Goal: Task Accomplishment & Management: Use online tool/utility

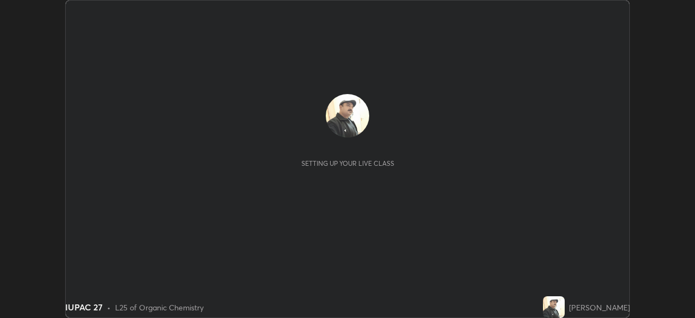
scroll to position [318, 695]
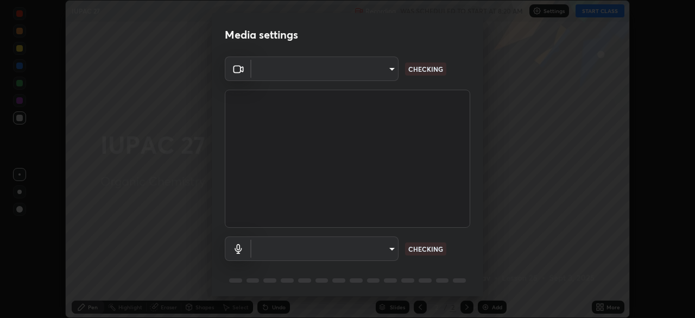
click at [381, 244] on body "Erase all IUPAC 27 Recording WAS SCHEDULED TO START AT 8:20 AM Settings START C…" at bounding box center [347, 159] width 695 height 318
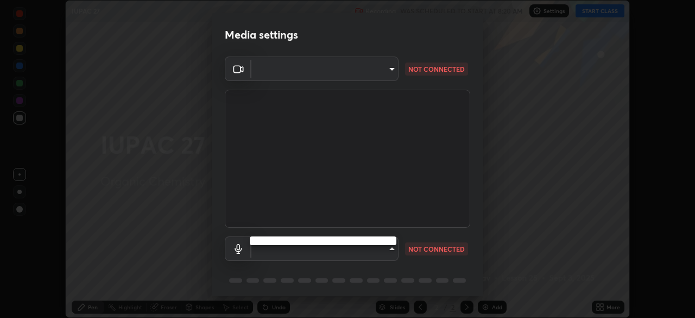
type input "11003169108368e38ef5ee379f7502217d3510ab11d565feef9ef3f21df555de"
type input "9d5b79e230a506c6bbf9f7e09741f4200009f77d1e076747be3fdbc8e0fb50b8"
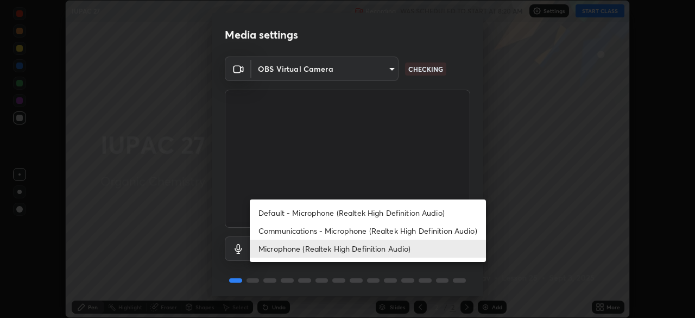
click at [414, 249] on li "Microphone (Realtek High Definition Audio)" at bounding box center [368, 248] width 236 height 18
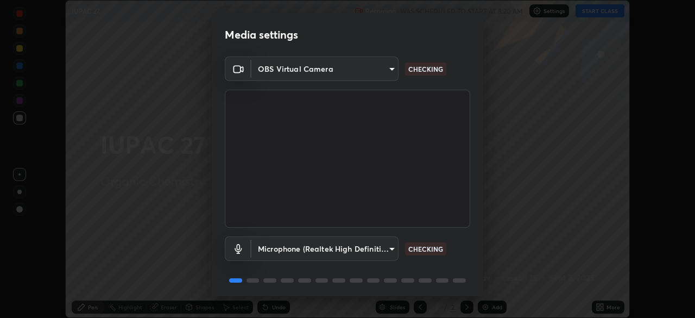
scroll to position [39, 0]
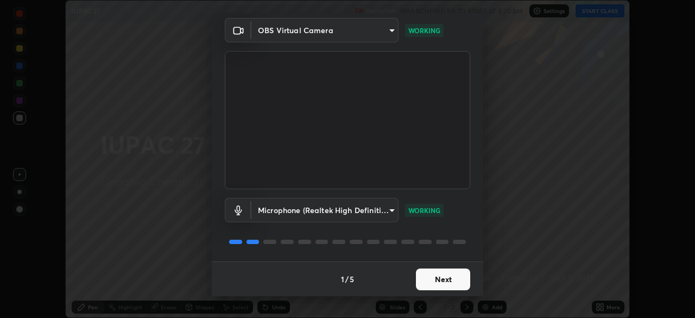
click at [428, 278] on button "Next" at bounding box center [443, 279] width 54 height 22
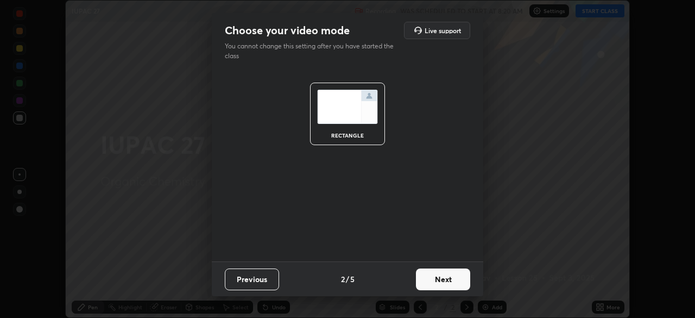
scroll to position [0, 0]
click at [428, 280] on button "Next" at bounding box center [443, 279] width 54 height 22
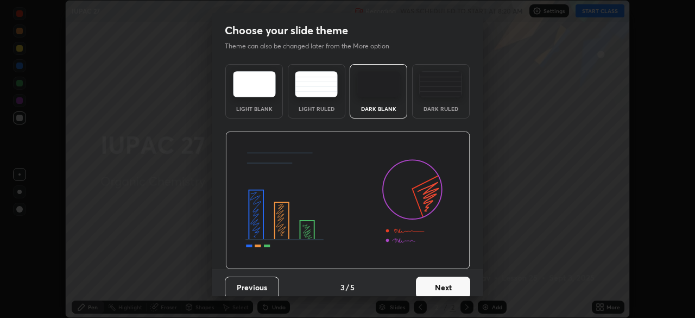
click at [429, 282] on button "Next" at bounding box center [443, 287] width 54 height 22
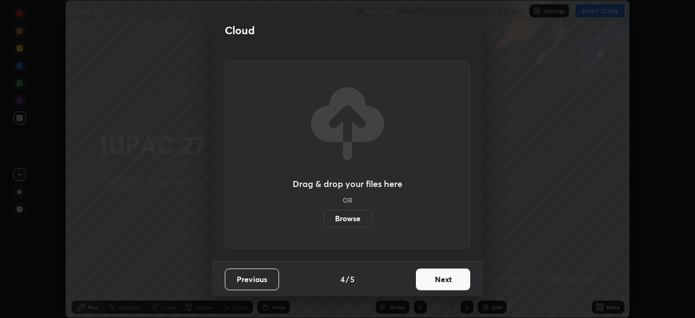
click at [430, 282] on button "Next" at bounding box center [443, 279] width 54 height 22
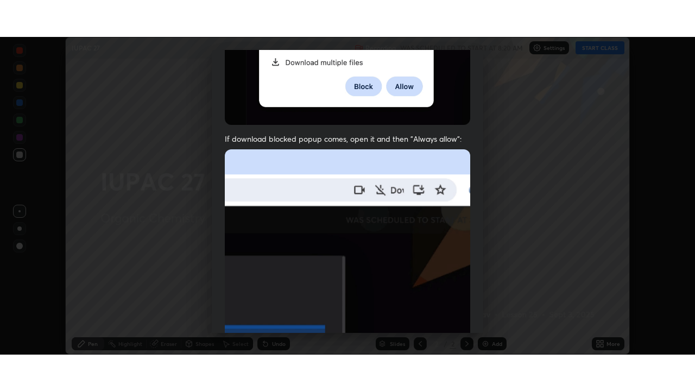
scroll to position [260, 0]
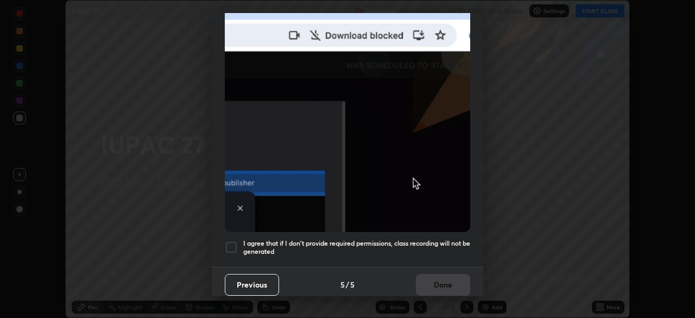
click at [403, 239] on h5 "I agree that if I don't provide required permissions, class recording will not …" at bounding box center [356, 247] width 227 height 17
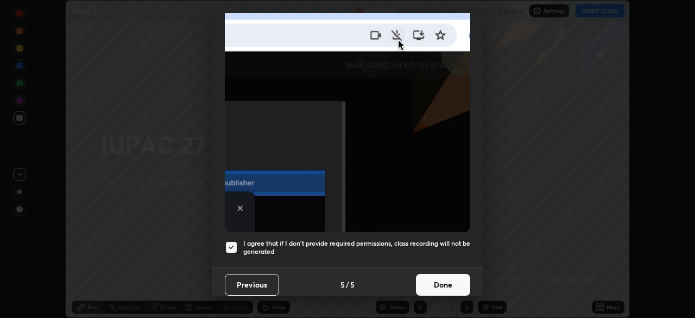
click at [427, 276] on button "Done" at bounding box center [443, 285] width 54 height 22
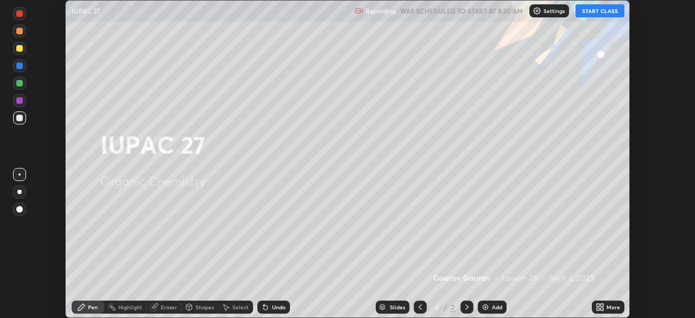
click at [587, 11] on button "START CLASS" at bounding box center [600, 10] width 49 height 13
click at [488, 307] on img at bounding box center [485, 306] width 9 height 9
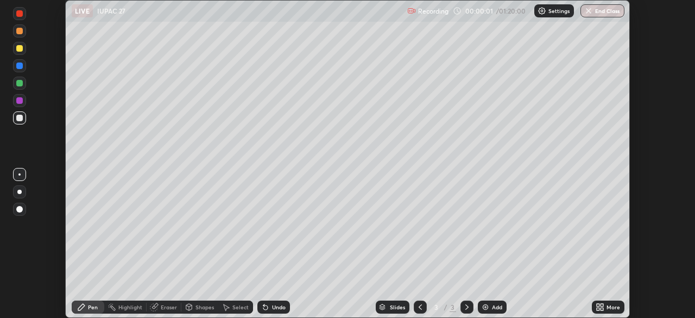
click at [603, 304] on icon at bounding box center [602, 305] width 3 height 3
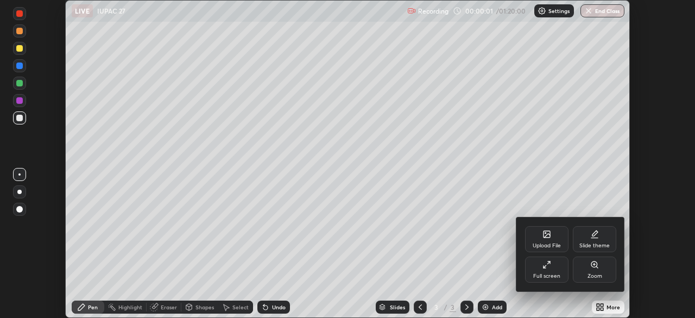
click at [557, 270] on div "Full screen" at bounding box center [546, 269] width 43 height 26
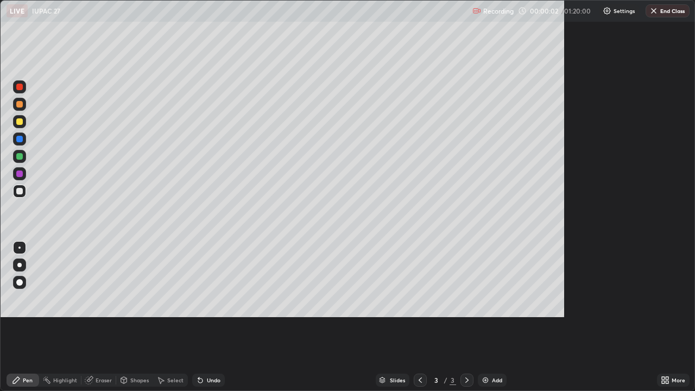
scroll to position [391, 695]
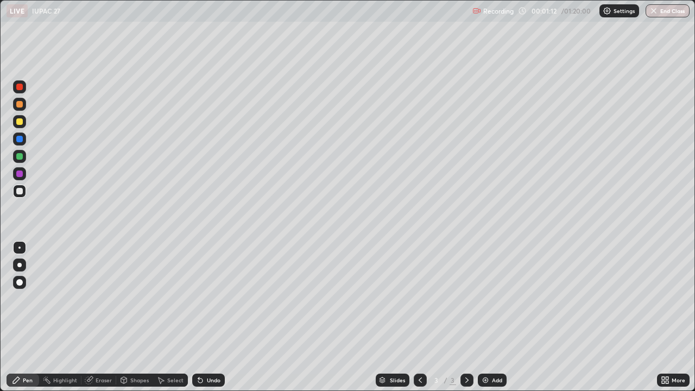
click at [20, 123] on div at bounding box center [19, 121] width 7 height 7
click at [485, 317] on div "Add" at bounding box center [492, 380] width 29 height 13
click at [22, 191] on div at bounding box center [19, 191] width 7 height 7
click at [21, 122] on div at bounding box center [19, 121] width 7 height 7
click at [20, 191] on div at bounding box center [19, 191] width 7 height 7
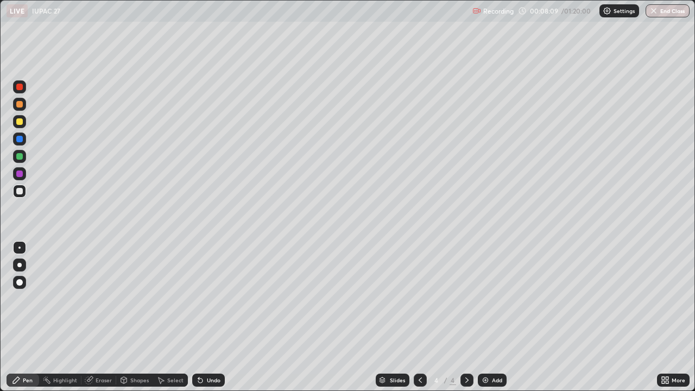
click at [20, 122] on div at bounding box center [19, 121] width 7 height 7
click at [108, 317] on div "Eraser" at bounding box center [104, 379] width 16 height 5
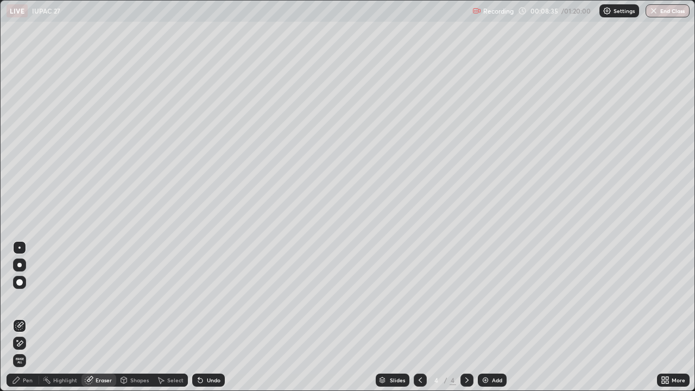
click at [27, 317] on div "Pen" at bounding box center [28, 379] width 10 height 5
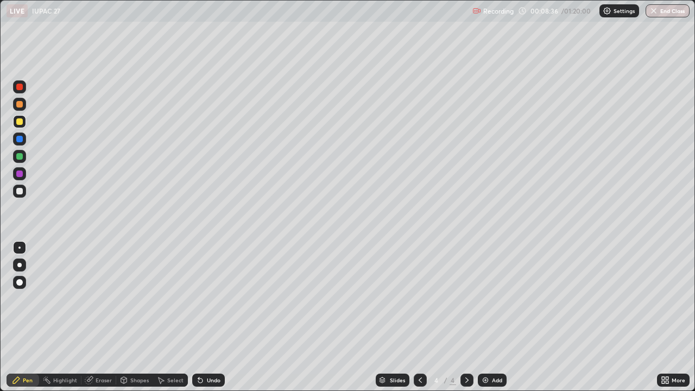
click at [22, 189] on div at bounding box center [19, 191] width 7 height 7
click at [20, 122] on div at bounding box center [19, 121] width 7 height 7
click at [487, 317] on img at bounding box center [485, 380] width 9 height 9
click at [20, 191] on div at bounding box center [19, 191] width 7 height 7
click at [101, 317] on div "Eraser" at bounding box center [104, 379] width 16 height 5
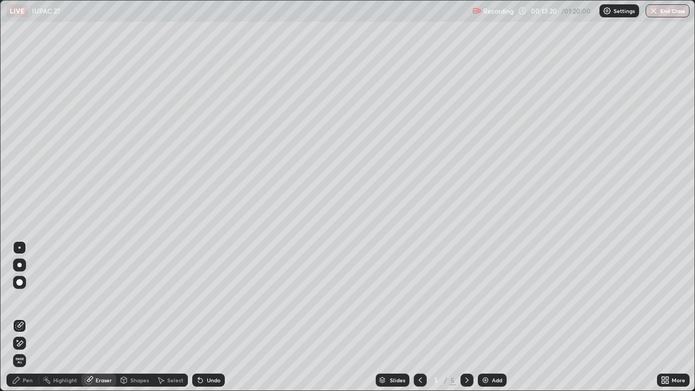
click at [29, 317] on div "Pen" at bounding box center [28, 379] width 10 height 5
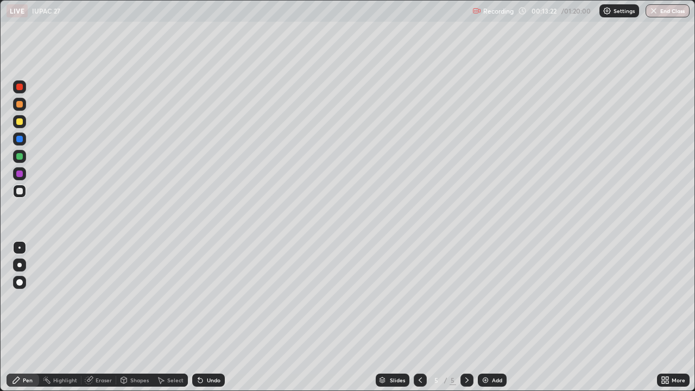
click at [20, 190] on div at bounding box center [19, 191] width 7 height 7
click at [18, 121] on div at bounding box center [19, 121] width 7 height 7
click at [487, 317] on img at bounding box center [485, 380] width 9 height 9
click at [20, 190] on div at bounding box center [19, 191] width 7 height 7
click at [100, 317] on div "Eraser" at bounding box center [104, 379] width 16 height 5
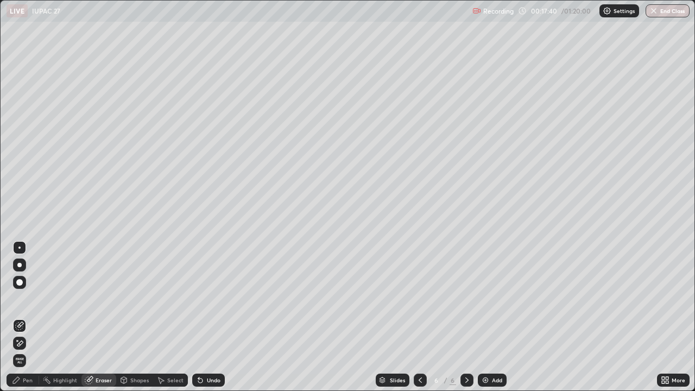
click at [26, 317] on div "Pen" at bounding box center [28, 379] width 10 height 5
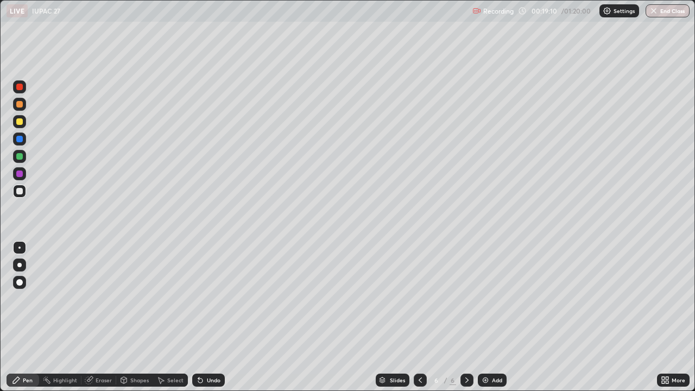
click at [22, 122] on div at bounding box center [19, 121] width 7 height 7
click at [102, 317] on div "Eraser" at bounding box center [104, 379] width 16 height 5
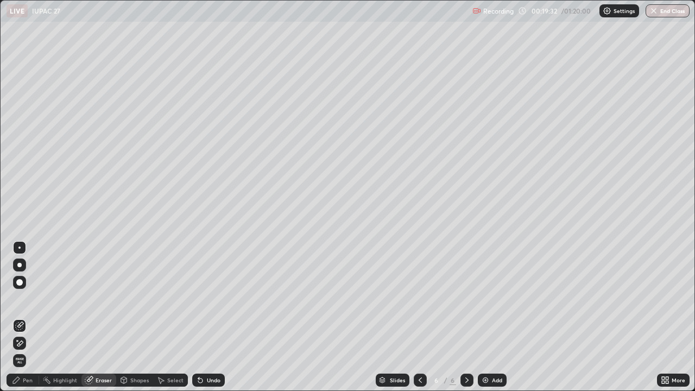
click at [28, 317] on div "Pen" at bounding box center [28, 379] width 10 height 5
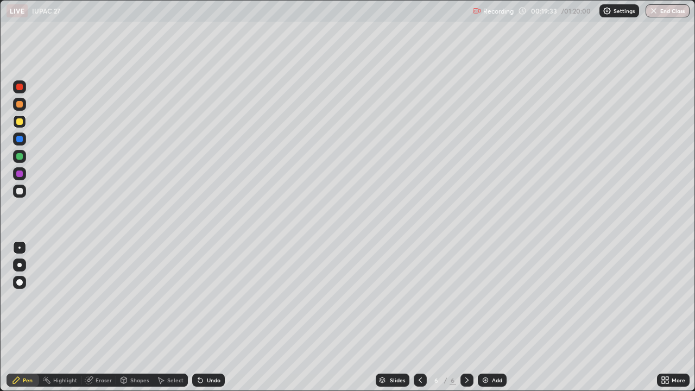
click at [17, 192] on div at bounding box center [19, 191] width 7 height 7
click at [100, 317] on div "Eraser" at bounding box center [104, 379] width 16 height 5
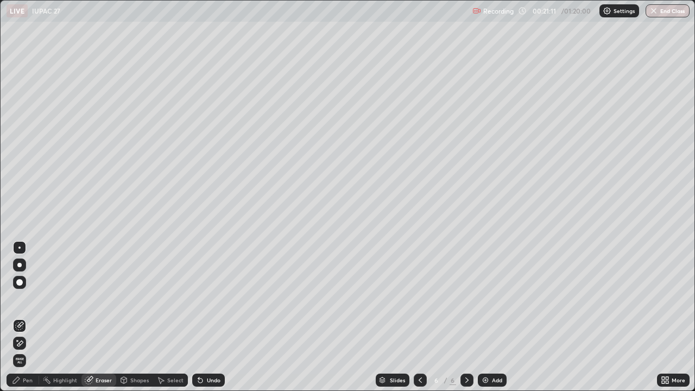
click at [25, 317] on div "Pen" at bounding box center [28, 379] width 10 height 5
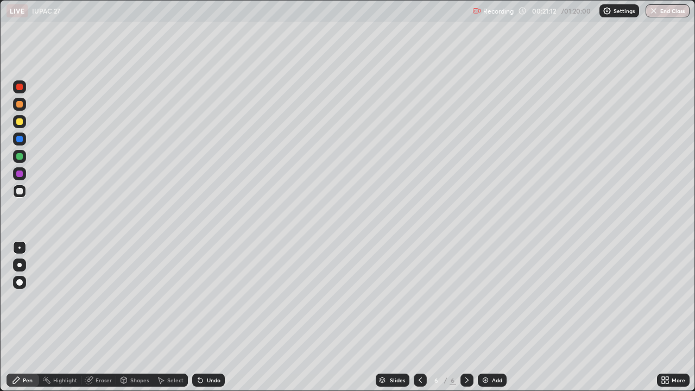
click at [20, 190] on div at bounding box center [19, 191] width 7 height 7
click at [488, 317] on img at bounding box center [485, 380] width 9 height 9
click at [20, 121] on div at bounding box center [19, 121] width 7 height 7
click at [207, 317] on div "Undo" at bounding box center [214, 379] width 14 height 5
click at [205, 317] on div "Undo" at bounding box center [208, 380] width 33 height 13
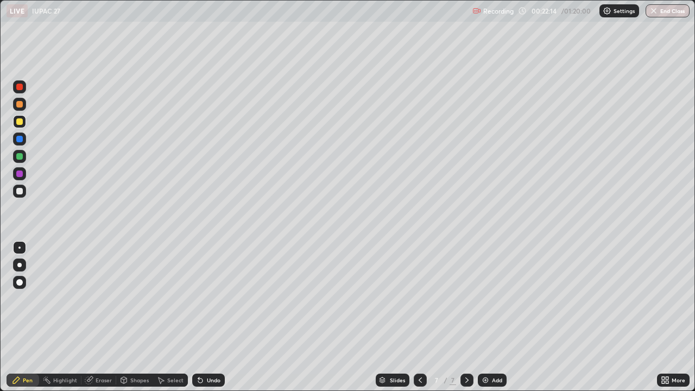
click at [206, 317] on div "Undo" at bounding box center [208, 380] width 33 height 13
click at [20, 156] on div at bounding box center [19, 156] width 7 height 7
click at [21, 121] on div at bounding box center [19, 121] width 7 height 7
click at [22, 188] on div at bounding box center [19, 191] width 7 height 7
click at [422, 317] on icon at bounding box center [420, 380] width 9 height 9
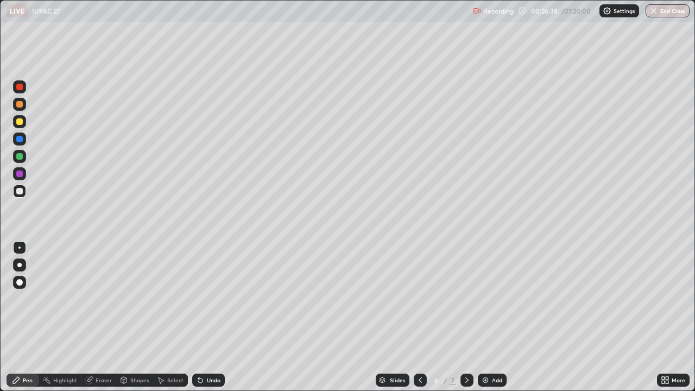
click at [466, 317] on icon at bounding box center [467, 380] width 9 height 9
click at [107, 317] on div "Eraser" at bounding box center [104, 379] width 16 height 5
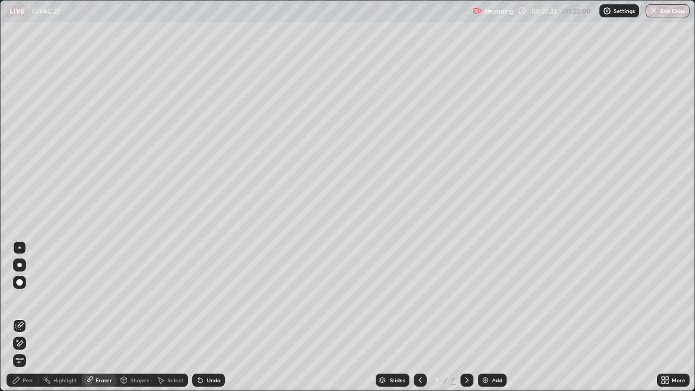
click at [35, 317] on div "Pen" at bounding box center [23, 380] width 33 height 13
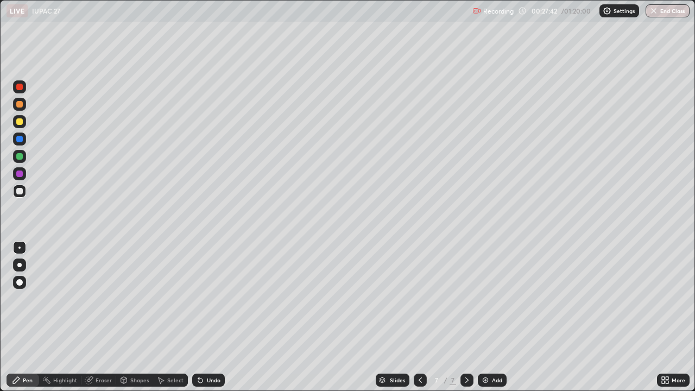
click at [106, 317] on div "Eraser" at bounding box center [104, 379] width 16 height 5
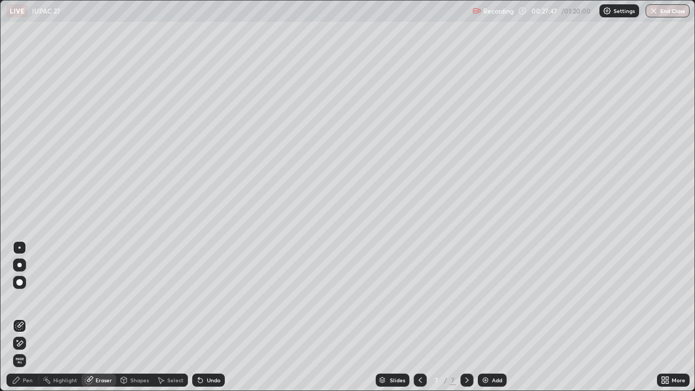
click at [28, 317] on div "Pen" at bounding box center [23, 380] width 33 height 13
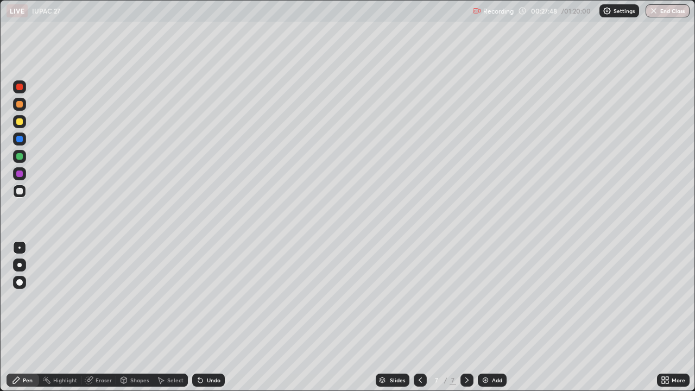
click at [20, 121] on div at bounding box center [19, 121] width 7 height 7
click at [21, 190] on div at bounding box center [19, 191] width 7 height 7
click at [487, 317] on img at bounding box center [485, 380] width 9 height 9
click at [22, 123] on div at bounding box center [19, 121] width 7 height 7
click at [20, 190] on div at bounding box center [19, 191] width 7 height 7
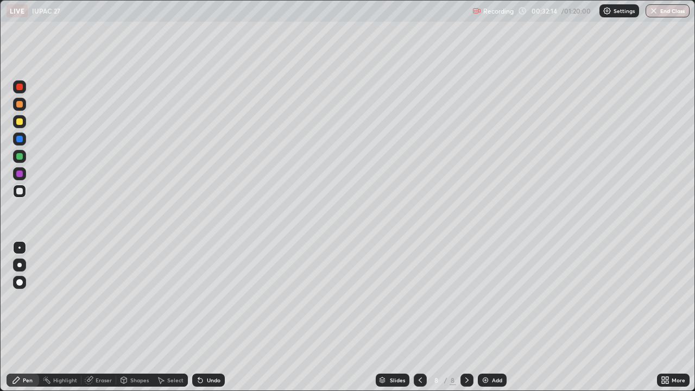
click at [105, 317] on div "Eraser" at bounding box center [104, 379] width 16 height 5
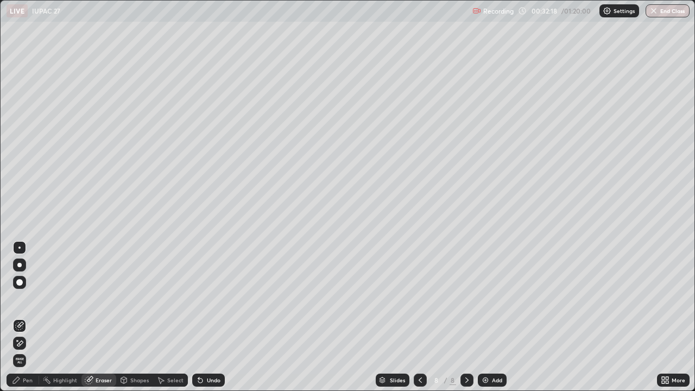
click at [29, 317] on div "Pen" at bounding box center [28, 379] width 10 height 5
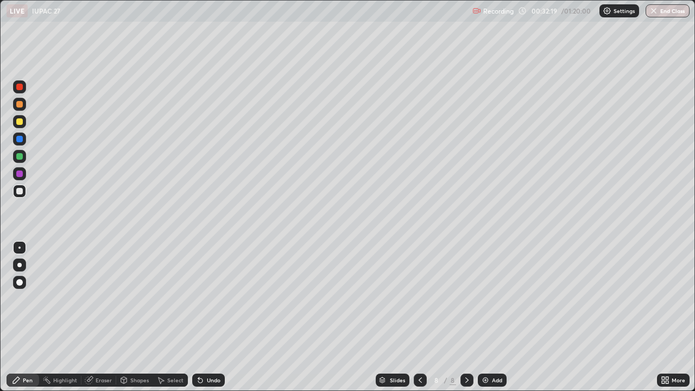
click at [20, 191] on div at bounding box center [19, 191] width 7 height 7
click at [208, 317] on div "Undo" at bounding box center [214, 379] width 14 height 5
click at [94, 317] on div "Eraser" at bounding box center [98, 380] width 35 height 13
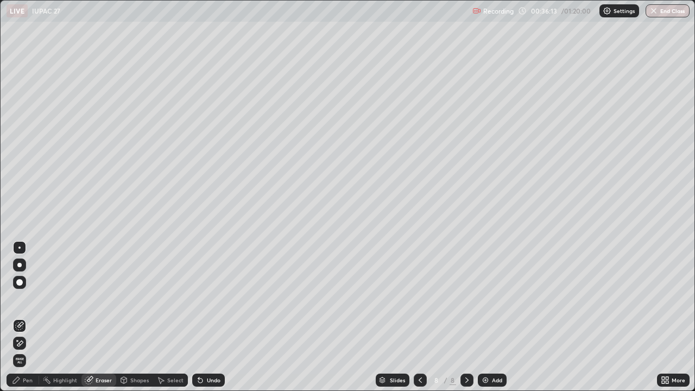
click at [29, 317] on div "Pen" at bounding box center [28, 379] width 10 height 5
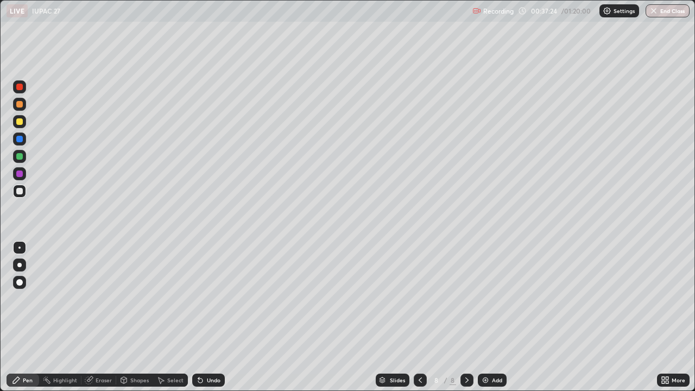
click at [199, 317] on icon at bounding box center [200, 380] width 4 height 4
click at [200, 317] on icon at bounding box center [200, 380] width 4 height 4
click at [198, 317] on icon at bounding box center [198, 377] width 1 height 1
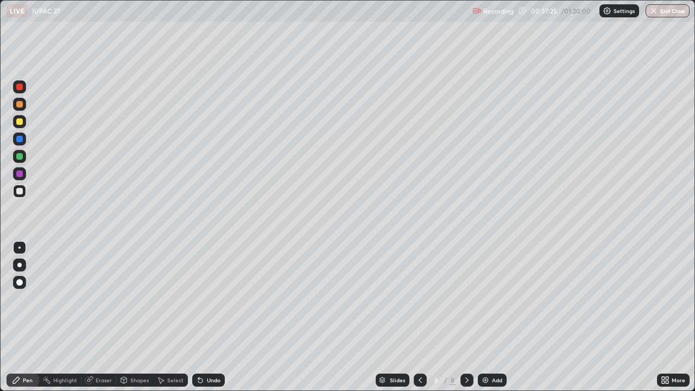
click at [198, 317] on icon at bounding box center [198, 377] width 1 height 1
click at [200, 317] on div "Undo" at bounding box center [208, 380] width 33 height 13
click at [198, 317] on div "Undo" at bounding box center [208, 380] width 33 height 13
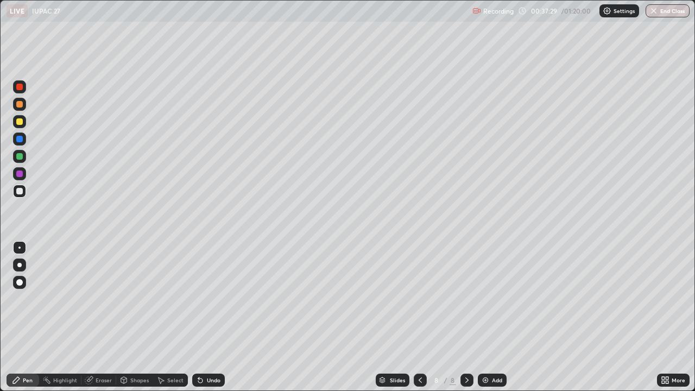
click at [21, 124] on div at bounding box center [19, 121] width 7 height 7
click at [201, 317] on icon at bounding box center [200, 380] width 9 height 9
click at [204, 317] on div "Undo" at bounding box center [208, 380] width 33 height 13
click at [201, 317] on icon at bounding box center [200, 380] width 9 height 9
click at [20, 190] on div at bounding box center [19, 191] width 7 height 7
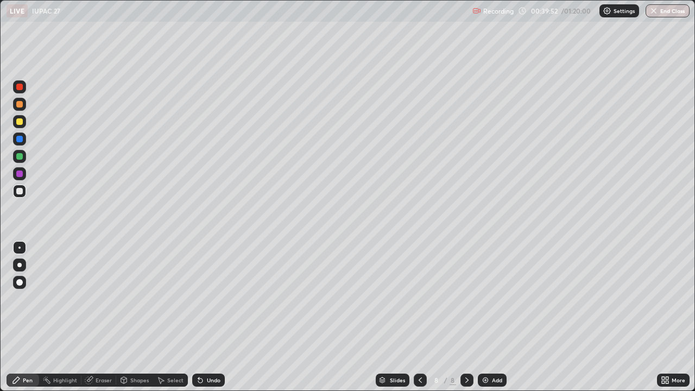
click at [492, 317] on div "Add" at bounding box center [497, 379] width 10 height 5
click at [21, 122] on div at bounding box center [19, 121] width 7 height 7
click at [204, 317] on div "Undo" at bounding box center [208, 380] width 33 height 13
click at [100, 317] on div "Eraser" at bounding box center [104, 379] width 16 height 5
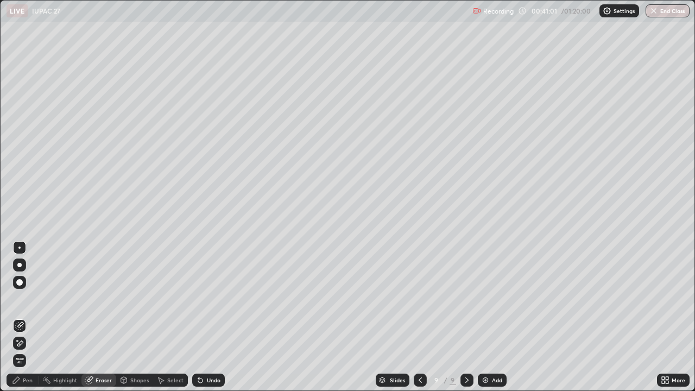
click at [33, 317] on div "Pen" at bounding box center [23, 380] width 33 height 13
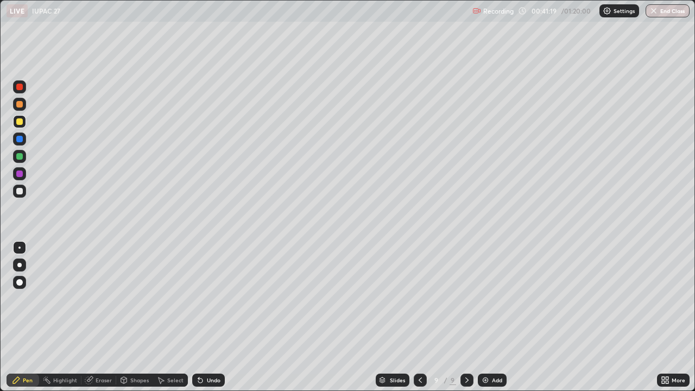
click at [100, 317] on div "Eraser" at bounding box center [104, 379] width 16 height 5
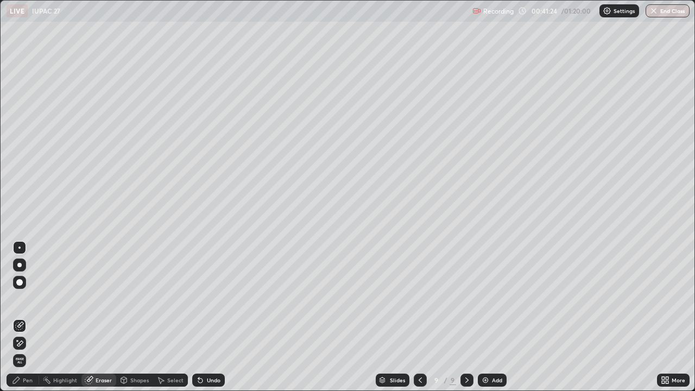
click at [29, 317] on div "Pen" at bounding box center [28, 379] width 10 height 5
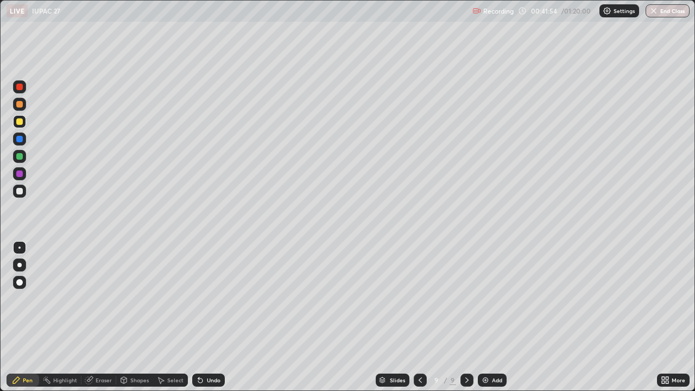
click at [19, 191] on div at bounding box center [19, 191] width 7 height 7
click at [18, 123] on div at bounding box center [19, 121] width 7 height 7
click at [105, 317] on div "Eraser" at bounding box center [104, 379] width 16 height 5
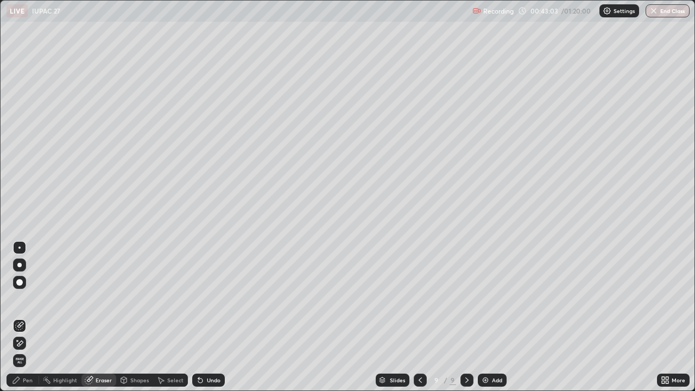
click at [209, 317] on div "Undo" at bounding box center [208, 380] width 33 height 13
click at [30, 317] on div "Pen" at bounding box center [23, 380] width 33 height 13
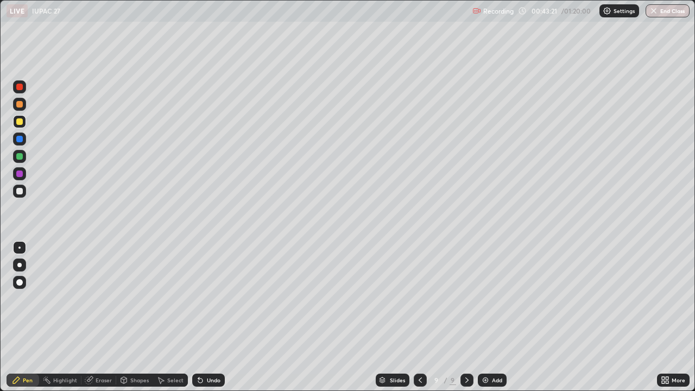
click at [23, 191] on div at bounding box center [19, 191] width 13 height 13
click at [488, 317] on div "Add" at bounding box center [492, 380] width 29 height 13
click at [24, 122] on div at bounding box center [19, 121] width 13 height 13
click at [105, 317] on div "Eraser" at bounding box center [104, 379] width 16 height 5
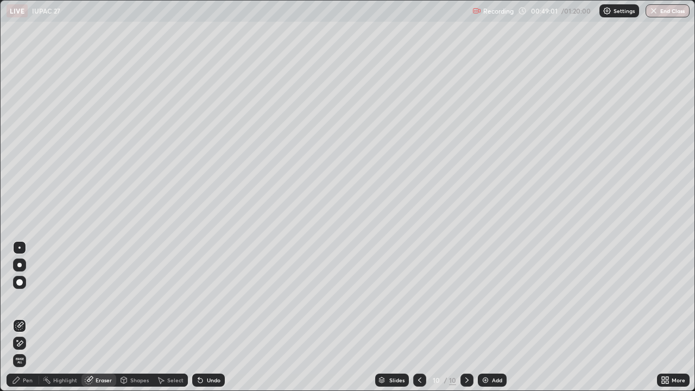
click at [28, 317] on div "Pen" at bounding box center [28, 379] width 10 height 5
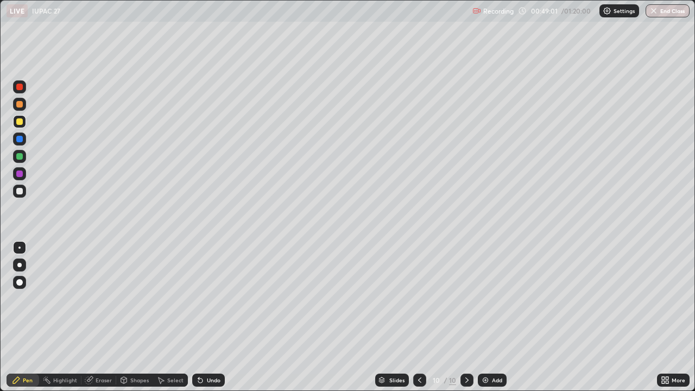
click at [20, 189] on div at bounding box center [19, 191] width 7 height 7
click at [20, 191] on div at bounding box center [19, 191] width 7 height 7
click at [486, 317] on img at bounding box center [485, 380] width 9 height 9
click at [22, 123] on div at bounding box center [19, 121] width 7 height 7
click at [21, 191] on div at bounding box center [19, 191] width 7 height 7
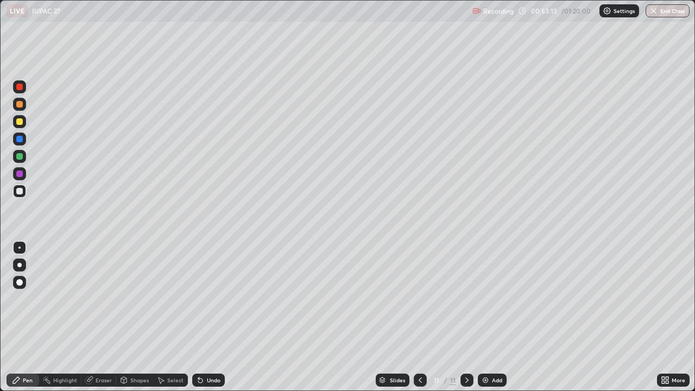
click at [485, 317] on img at bounding box center [485, 380] width 9 height 9
click at [218, 317] on div "Undo" at bounding box center [208, 380] width 33 height 13
click at [212, 317] on div "Undo" at bounding box center [208, 380] width 33 height 13
click at [20, 122] on div at bounding box center [19, 121] width 7 height 7
click at [485, 317] on img at bounding box center [485, 380] width 9 height 9
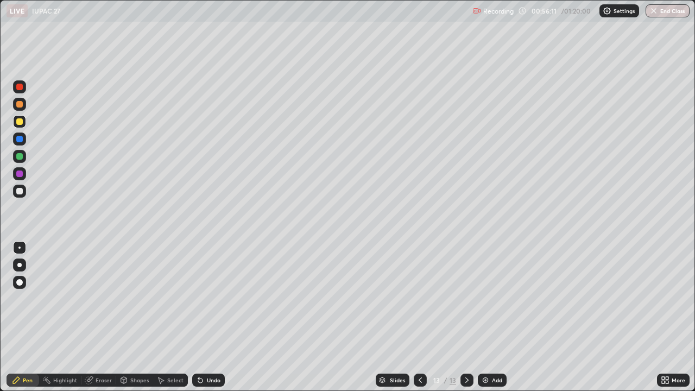
click at [213, 317] on div "Undo" at bounding box center [214, 379] width 14 height 5
click at [212, 317] on div "Undo" at bounding box center [214, 379] width 14 height 5
click at [212, 317] on div "Undo" at bounding box center [208, 380] width 33 height 13
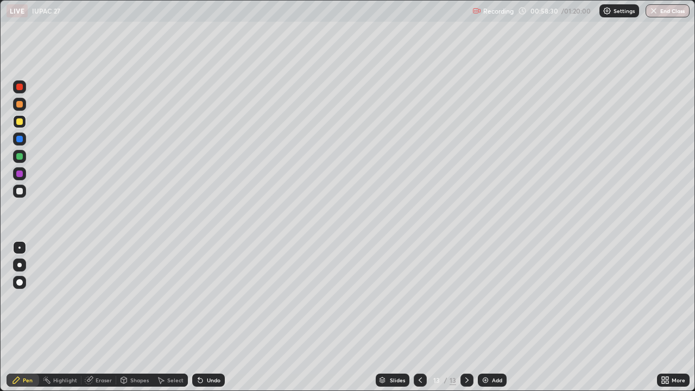
click at [210, 317] on div "Undo" at bounding box center [214, 379] width 14 height 5
click at [211, 317] on div "Undo" at bounding box center [214, 379] width 14 height 5
click at [21, 190] on div at bounding box center [19, 191] width 7 height 7
click at [496, 317] on div "Add" at bounding box center [497, 379] width 10 height 5
click at [419, 317] on icon at bounding box center [420, 379] width 3 height 5
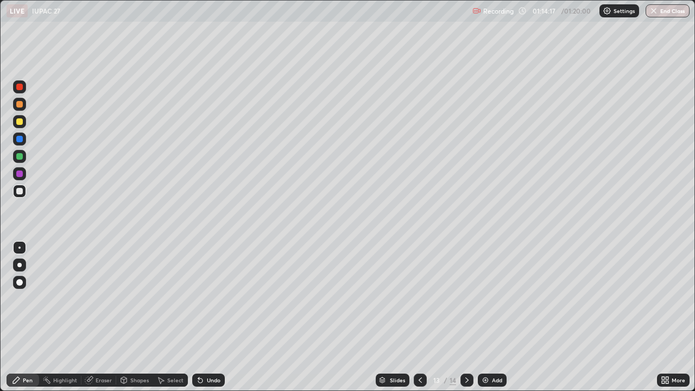
click at [419, 317] on icon at bounding box center [420, 380] width 9 height 9
click at [420, 317] on icon at bounding box center [420, 380] width 9 height 9
click at [419, 317] on icon at bounding box center [420, 380] width 9 height 9
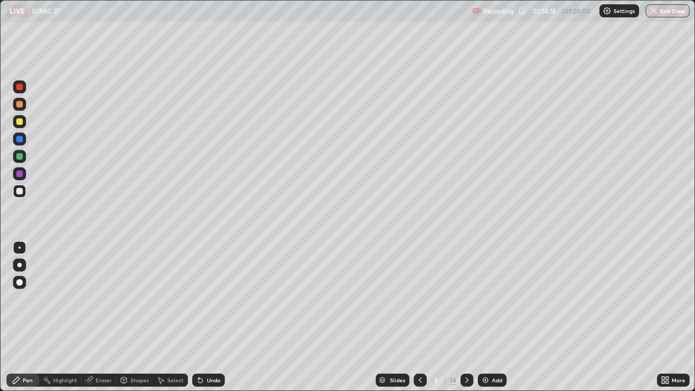
click at [420, 317] on icon at bounding box center [420, 380] width 9 height 9
click at [422, 317] on div at bounding box center [420, 380] width 13 height 13
click at [466, 317] on icon at bounding box center [466, 379] width 3 height 5
click at [665, 12] on button "End Class" at bounding box center [668, 10] width 44 height 13
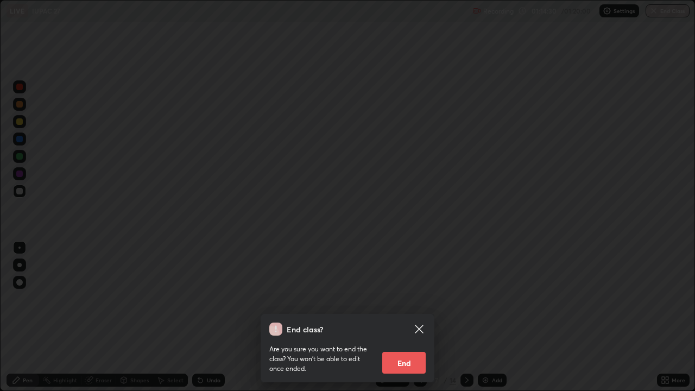
click at [405, 317] on button "End" at bounding box center [403, 363] width 43 height 22
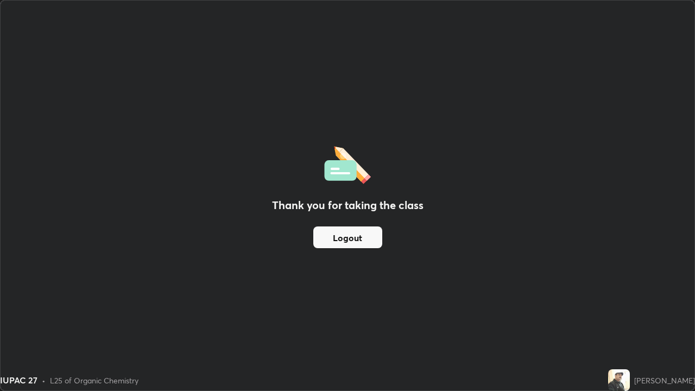
click at [349, 238] on button "Logout" at bounding box center [347, 237] width 69 height 22
